Goal: Find specific page/section: Find specific page/section

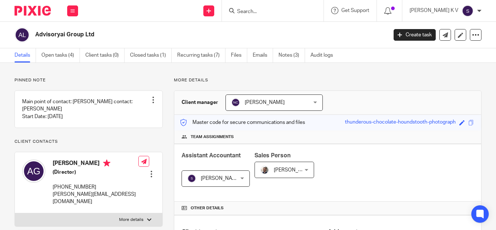
scroll to position [145, 0]
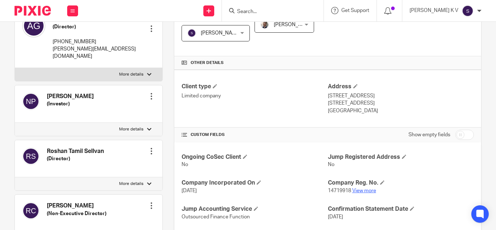
click at [365, 188] on link "View more" at bounding box center [364, 190] width 24 height 5
click at [287, 12] on input "Search" at bounding box center [268, 12] width 65 height 7
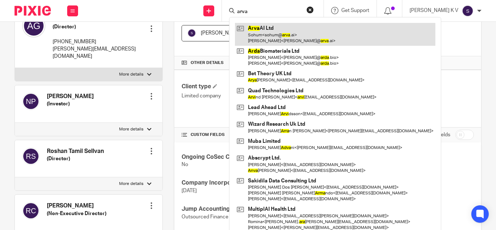
type input "arva"
click at [298, 32] on link at bounding box center [335, 34] width 200 height 23
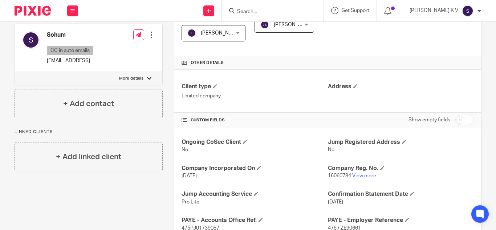
scroll to position [181, 0]
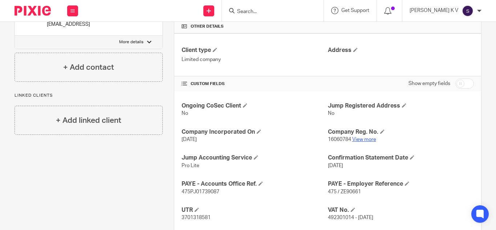
click at [365, 140] on link "View more" at bounding box center [364, 139] width 24 height 5
